Goal: Task Accomplishment & Management: Manage account settings

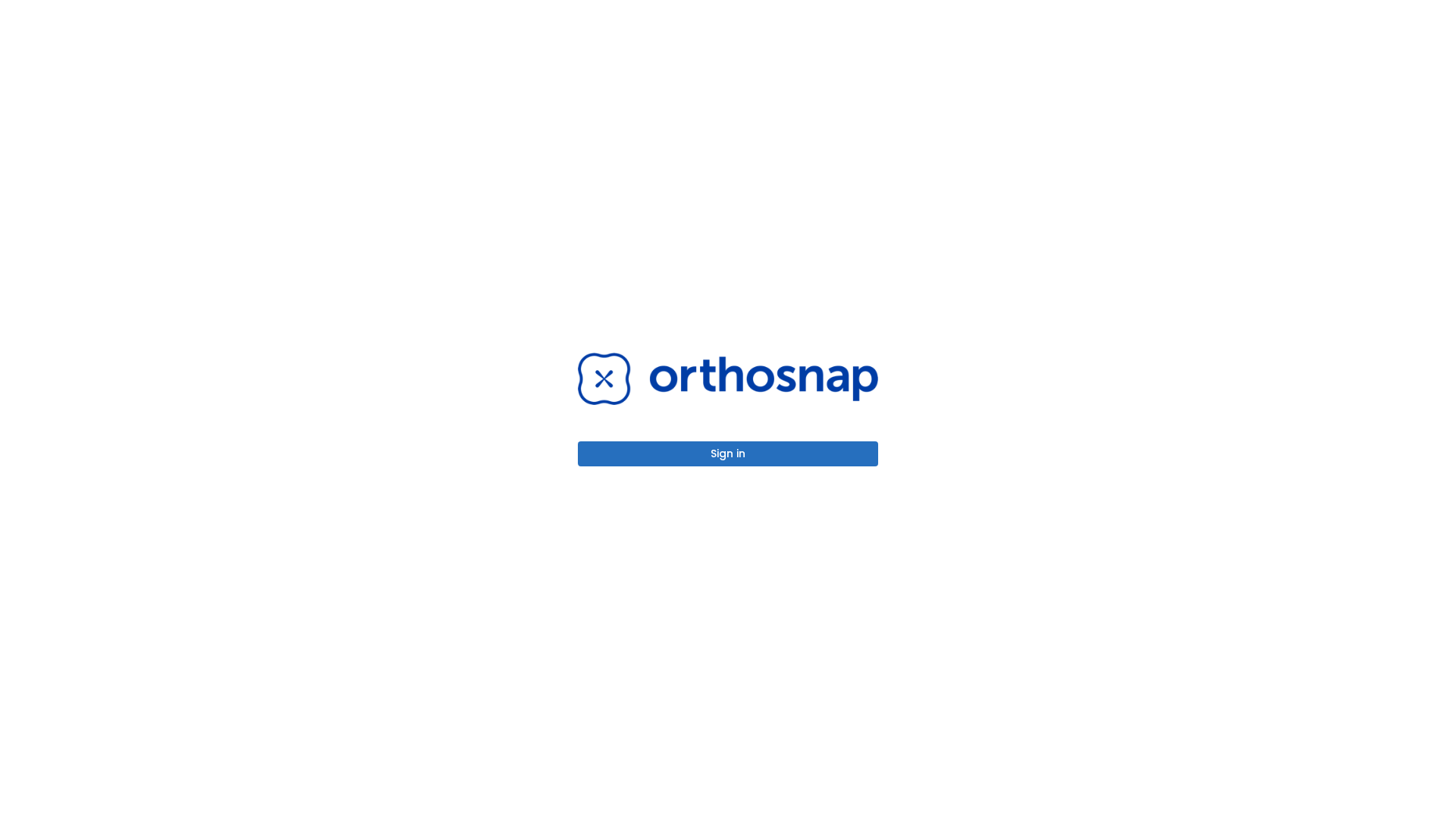
click at [728, 453] on button "Sign in" at bounding box center [727, 453] width 300 height 25
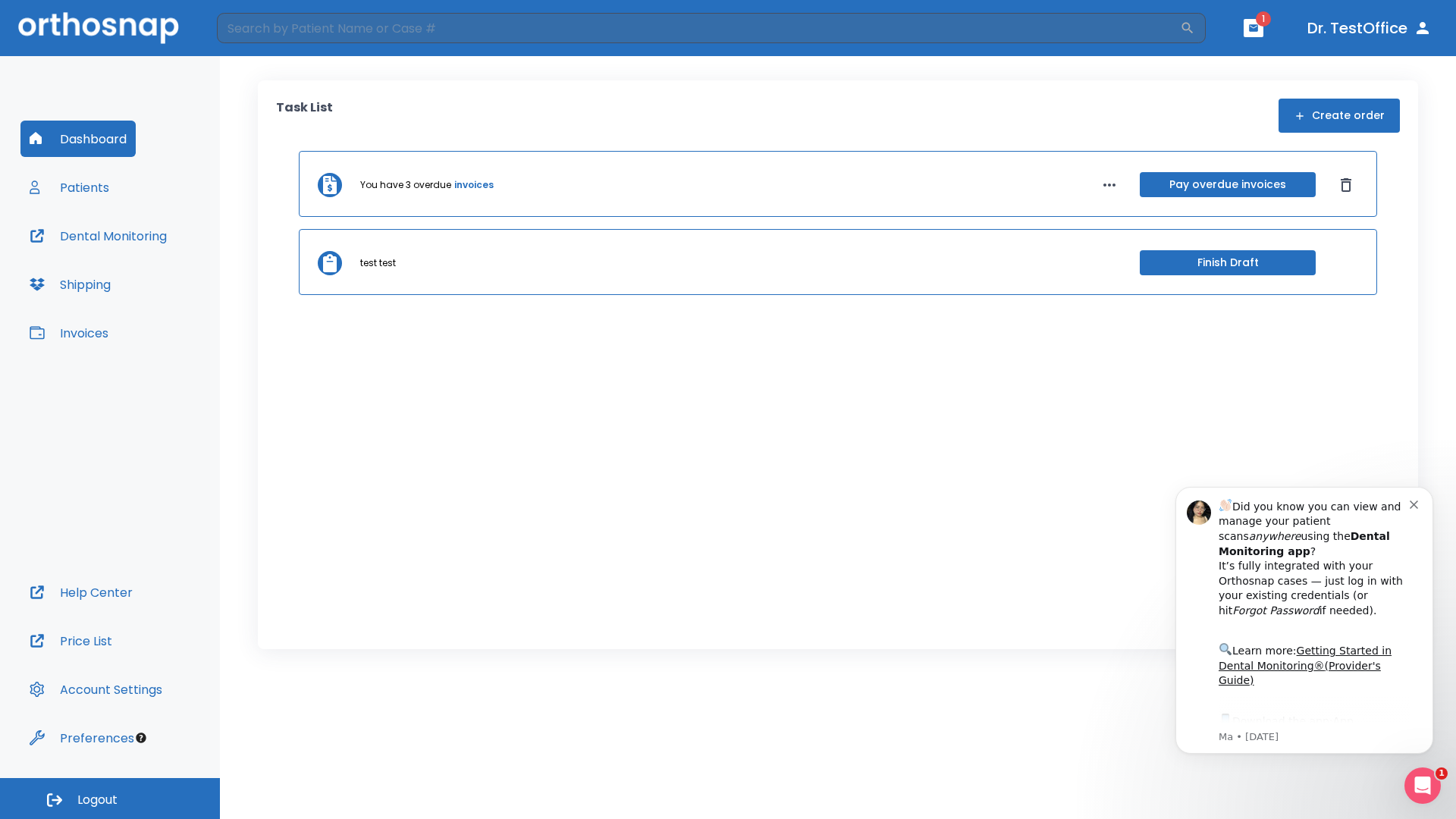
click at [110, 799] on span "Logout" at bounding box center [98, 800] width 40 height 17
